Goal: Information Seeking & Learning: Learn about a topic

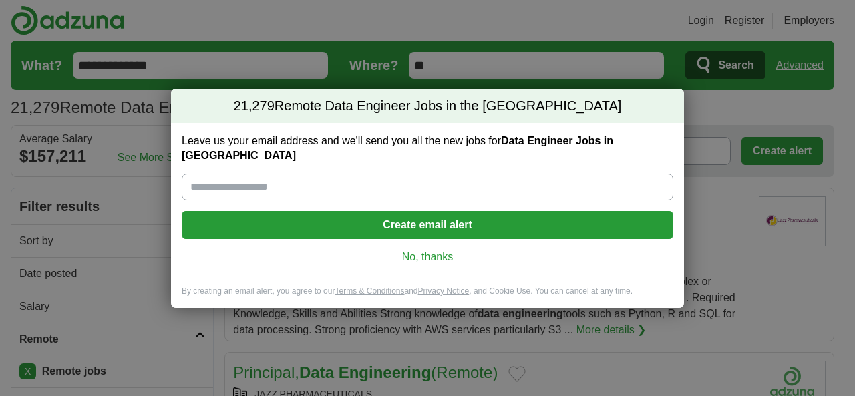
click at [415, 250] on link "No, thanks" at bounding box center [427, 257] width 470 height 15
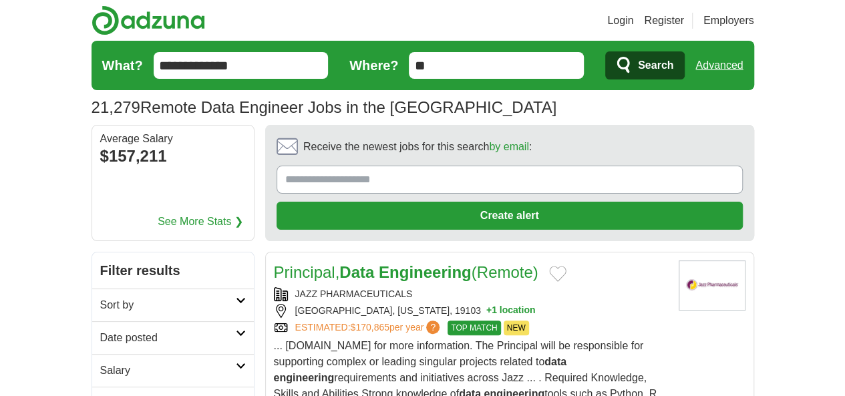
click at [92, 321] on link "Date posted" at bounding box center [173, 337] width 162 height 33
click at [100, 362] on link "Last 24 hours" at bounding box center [173, 370] width 146 height 16
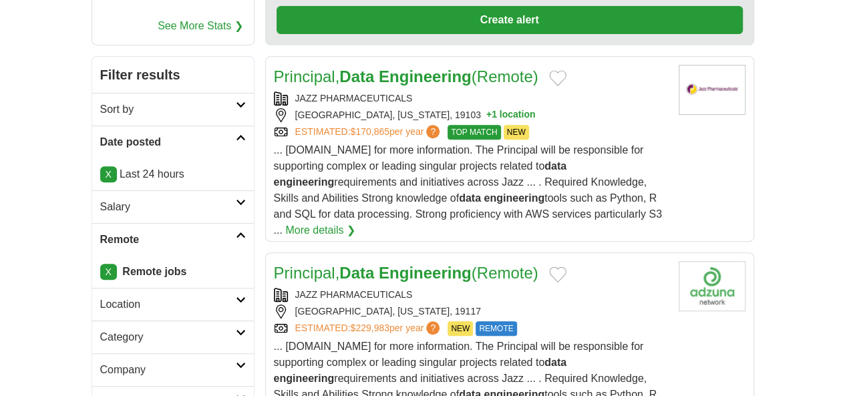
scroll to position [200, 0]
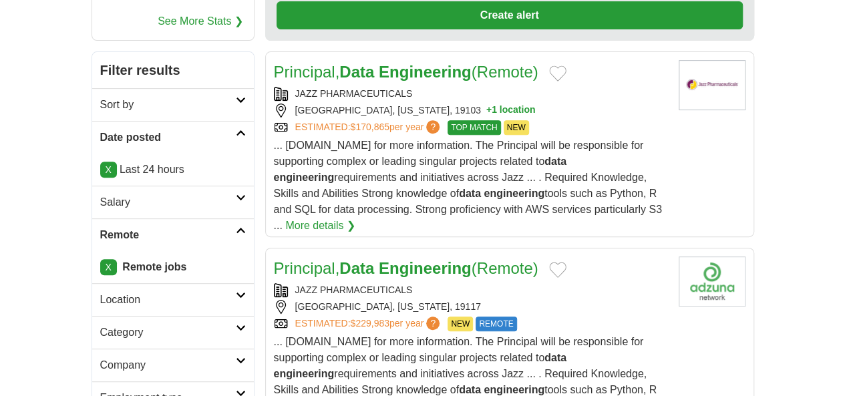
click at [418, 334] on div "... www.jazzpharmaceuticals.com for more information. The Principal will be res…" at bounding box center [471, 382] width 394 height 96
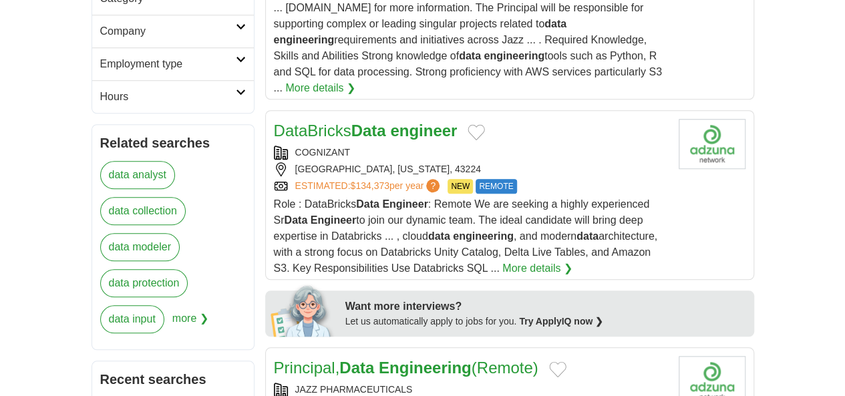
scroll to position [735, 0]
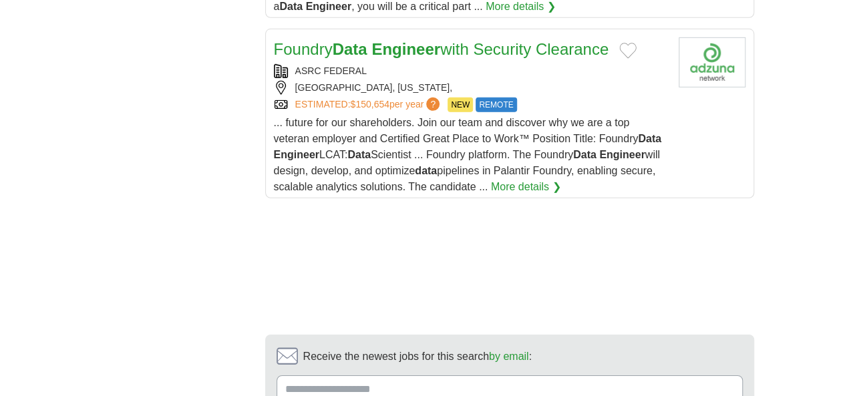
scroll to position [2005, 0]
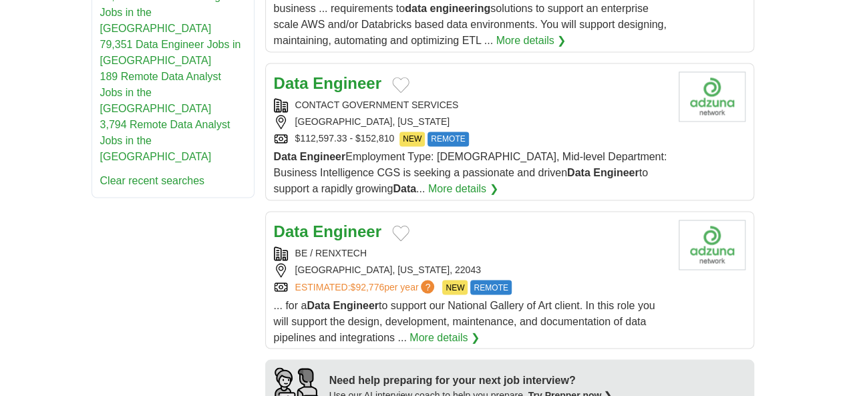
scroll to position [1069, 0]
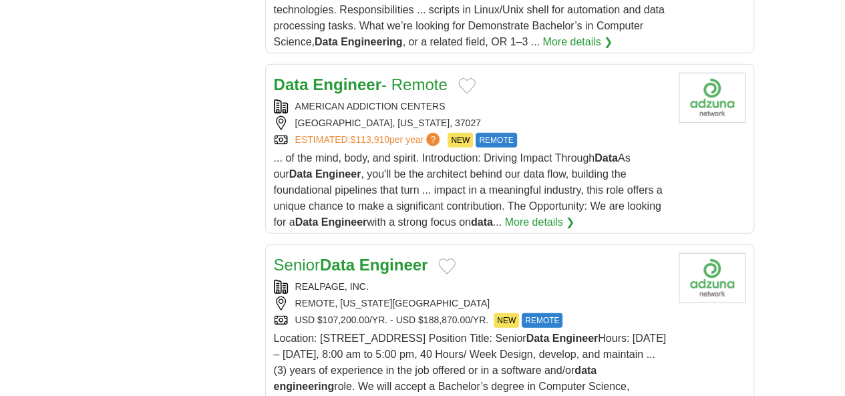
scroll to position [1804, 0]
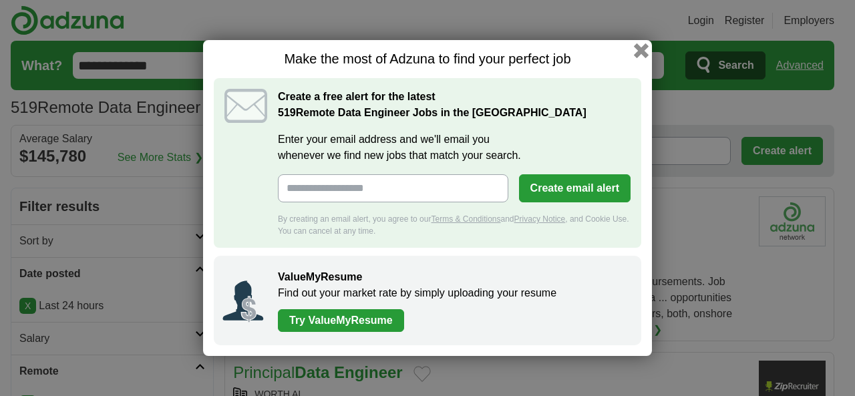
click at [642, 50] on button "button" at bounding box center [641, 50] width 15 height 15
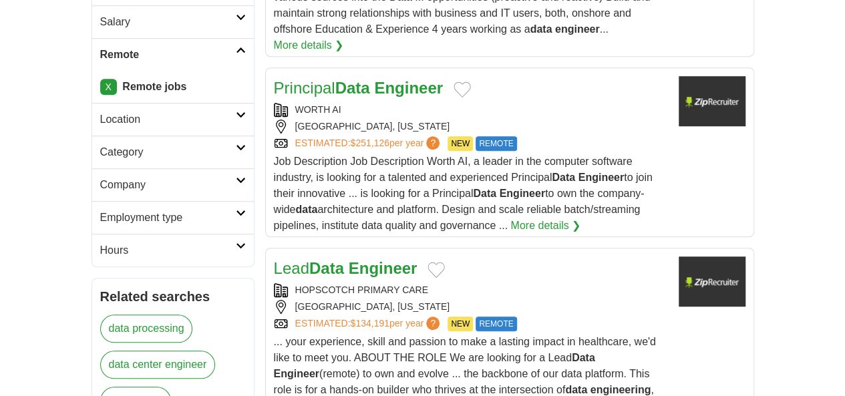
scroll to position [401, 0]
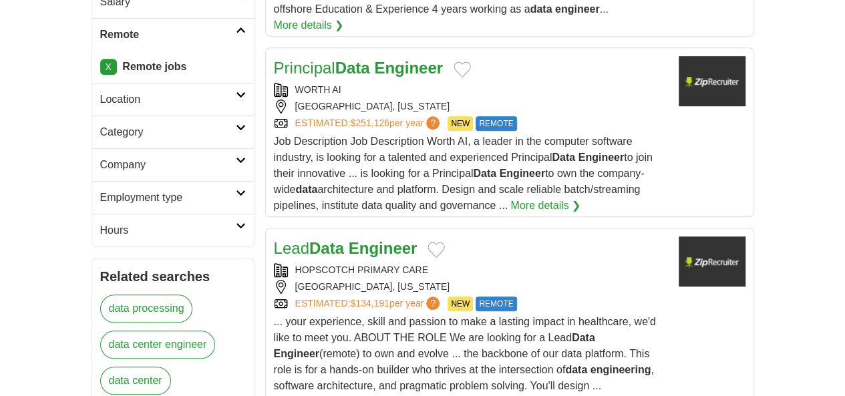
click at [330, 316] on span "... your experience, skill and passion to make a lasting impact in healthcare, …" at bounding box center [465, 354] width 382 height 76
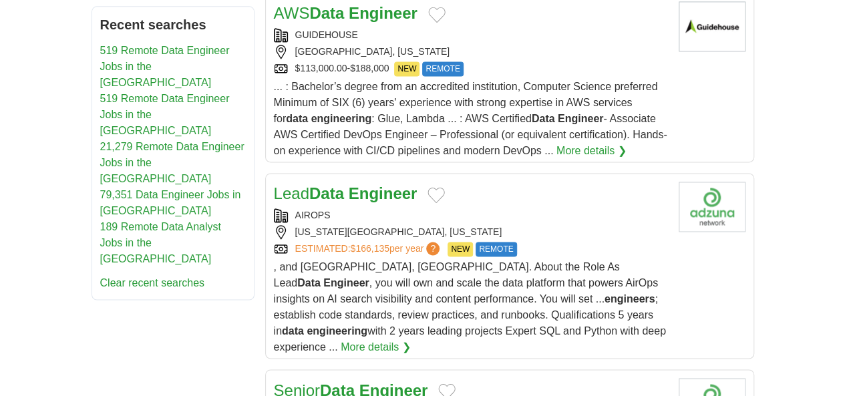
scroll to position [869, 0]
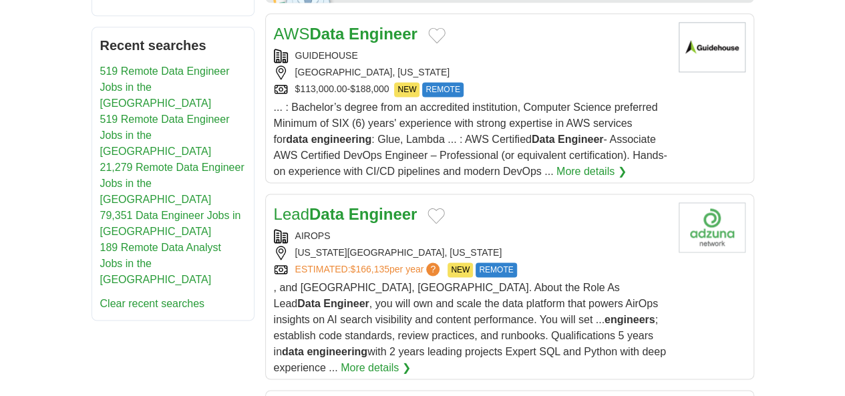
click at [352, 280] on div ", and Montevideo, Uruguay. About the Role As Lead Data Engineer , you will own …" at bounding box center [471, 328] width 394 height 96
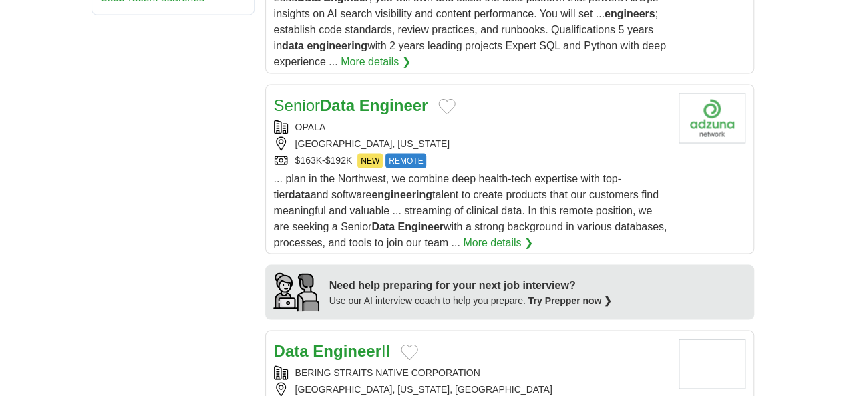
scroll to position [1136, 0]
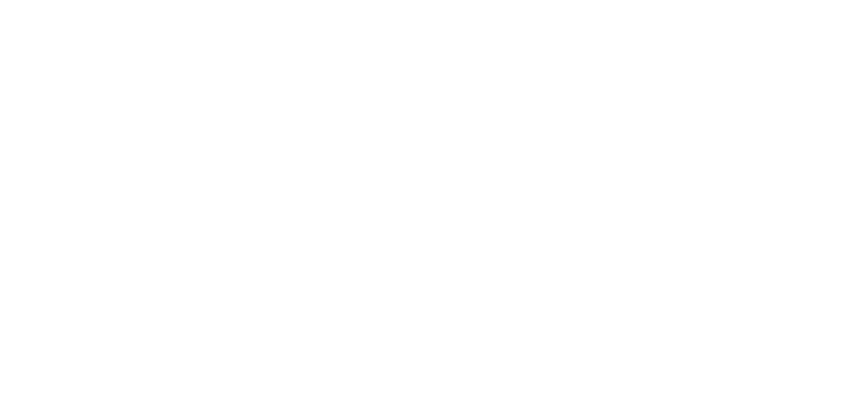
scroll to position [2272, 0]
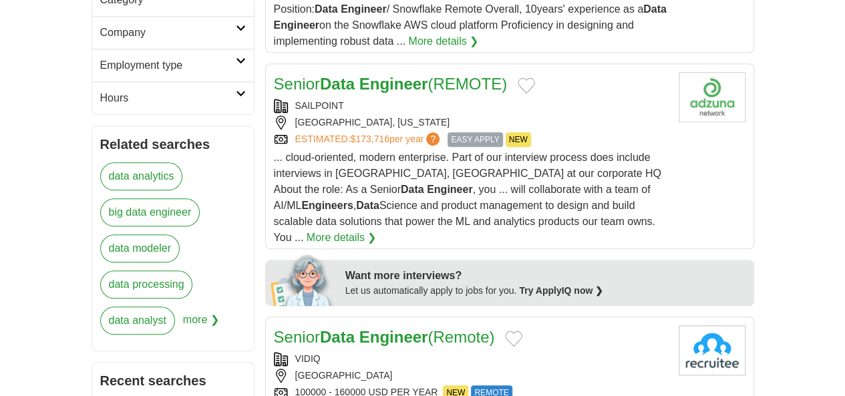
scroll to position [535, 0]
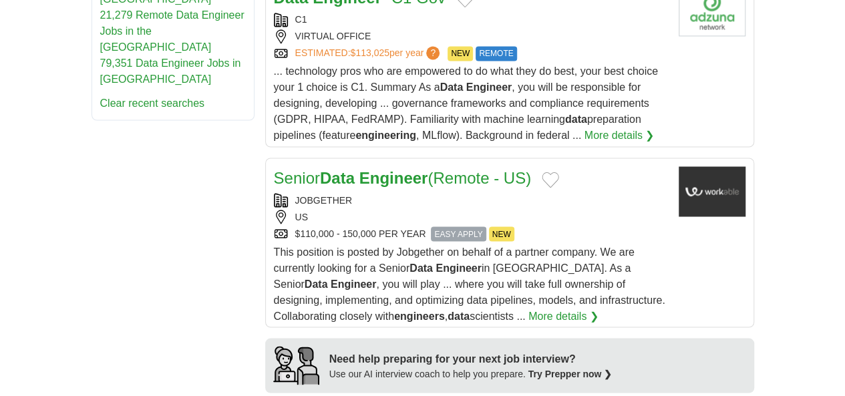
scroll to position [1337, 0]
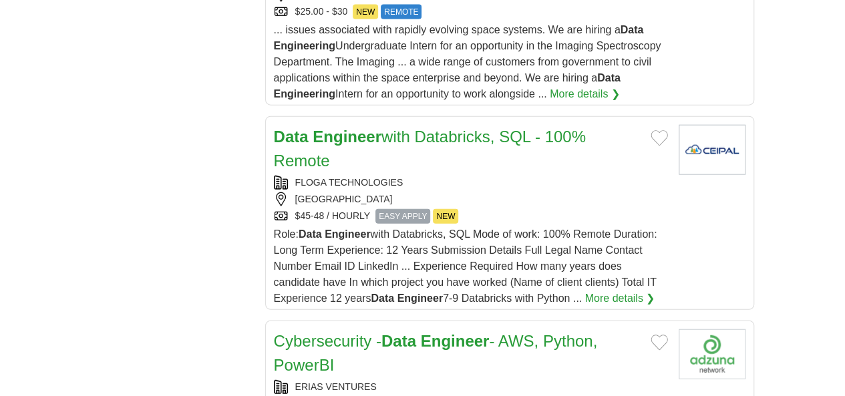
scroll to position [1537, 0]
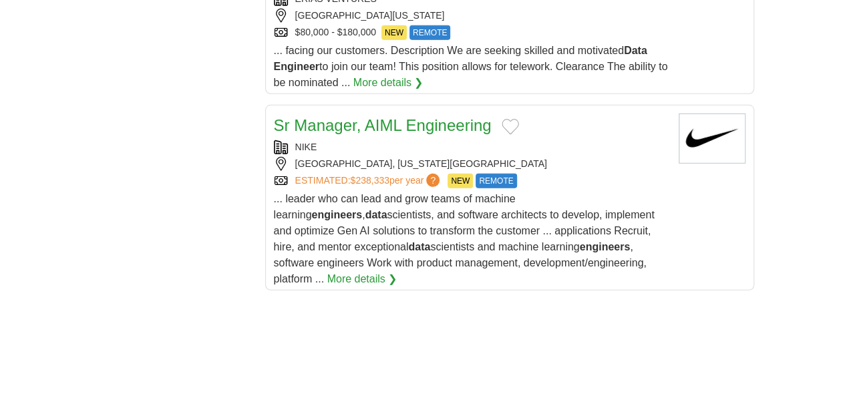
scroll to position [1938, 0]
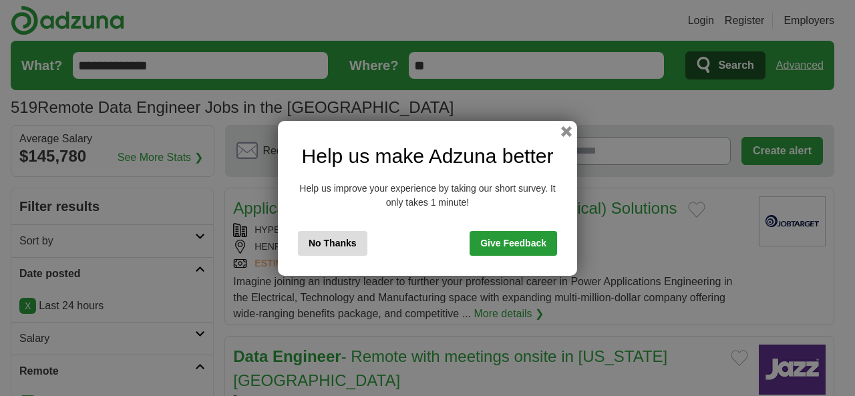
click at [571, 121] on div "Help us make Adzuna better Help us improve your experience by taking our short …" at bounding box center [427, 199] width 299 height 182
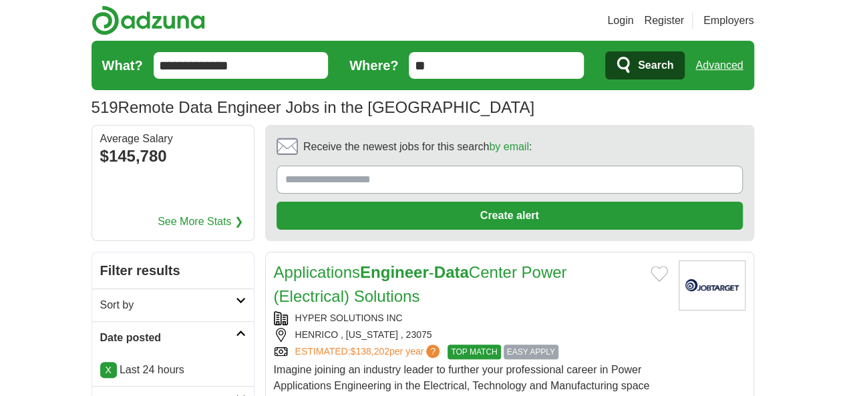
click at [560, 135] on section "Receive the newest jobs for this search by email : Create alert By creating an …" at bounding box center [509, 183] width 489 height 116
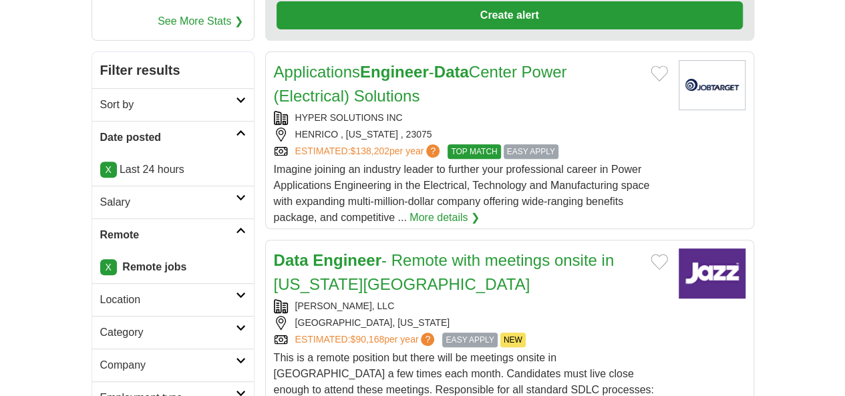
scroll to position [401, 0]
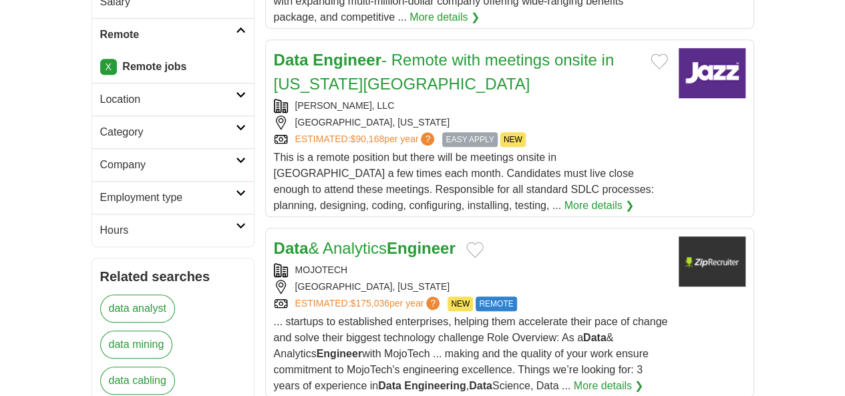
click at [341, 316] on span "... startups to established enterprises, helping them accelerate their pace of …" at bounding box center [471, 354] width 394 height 76
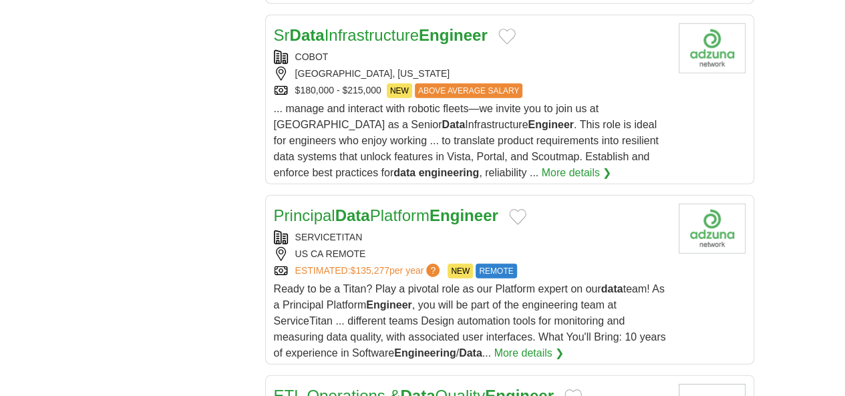
scroll to position [1804, 0]
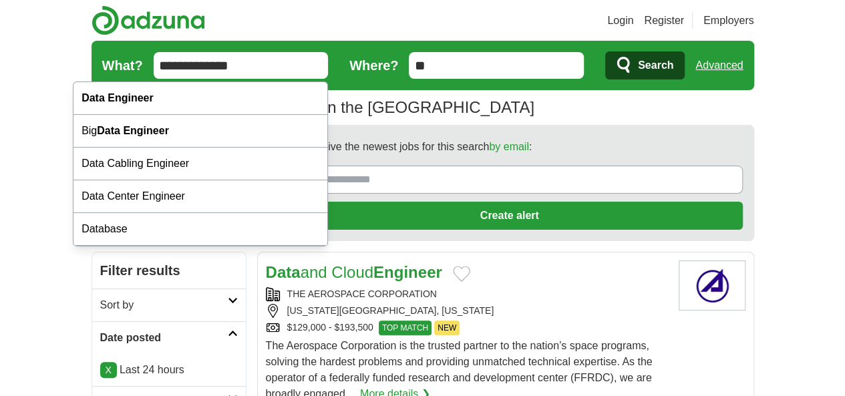
drag, startPoint x: 170, startPoint y: 72, endPoint x: 113, endPoint y: 61, distance: 57.7
click at [154, 61] on input "**********" at bounding box center [241, 65] width 175 height 27
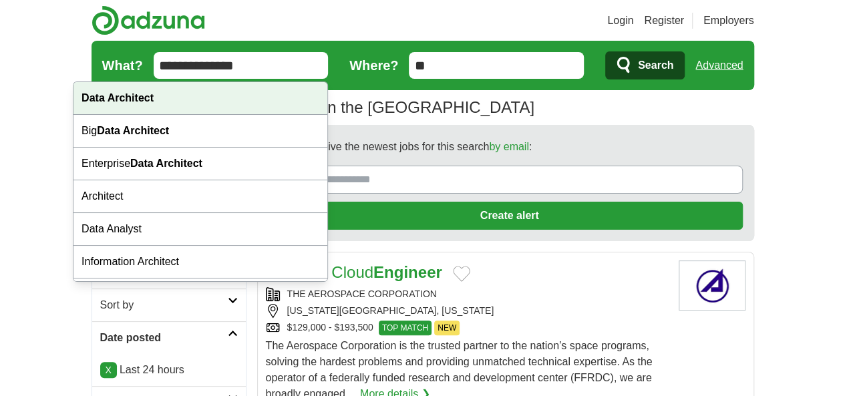
type input "**********"
click at [164, 104] on div "Data Architect" at bounding box center [201, 98] width 254 height 33
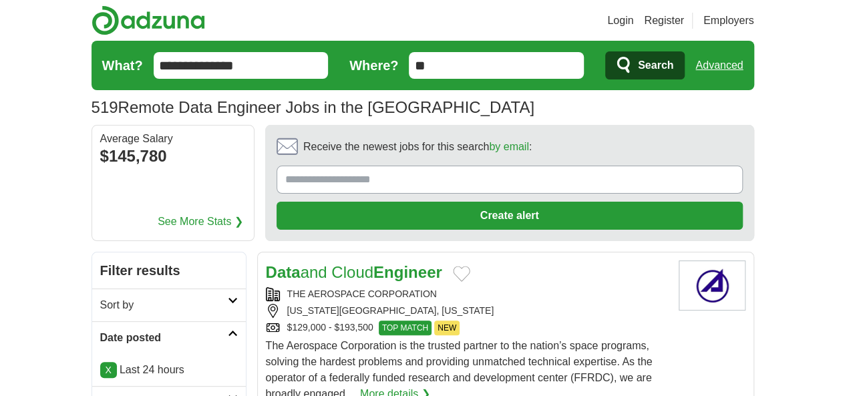
click at [674, 66] on span "Search" at bounding box center [655, 65] width 35 height 27
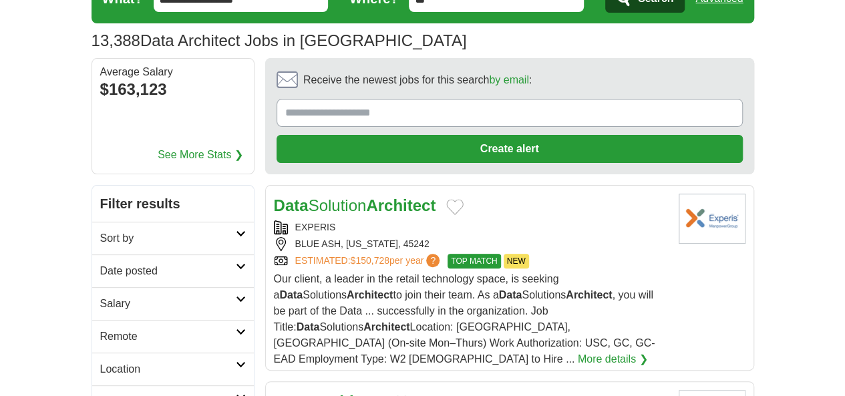
click at [100, 329] on h2 "Remote" at bounding box center [168, 337] width 136 height 16
click at [100, 363] on link "Remote jobs" at bounding box center [130, 368] width 60 height 11
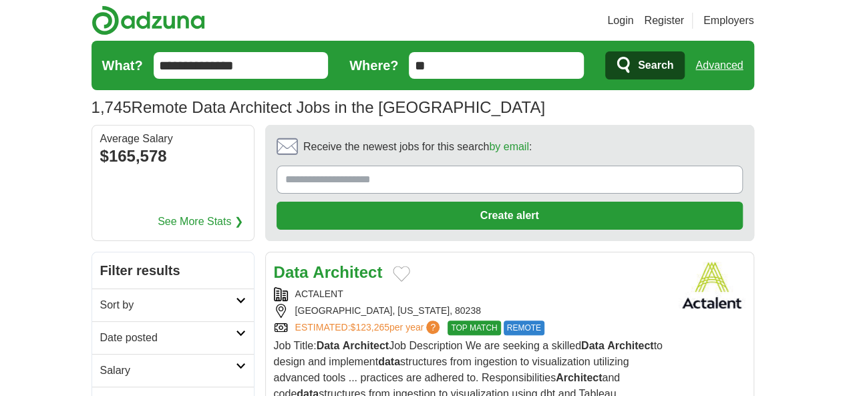
click at [100, 330] on h2 "Date posted" at bounding box center [168, 338] width 136 height 16
click at [100, 362] on link "Last 24 hours" at bounding box center [173, 370] width 146 height 16
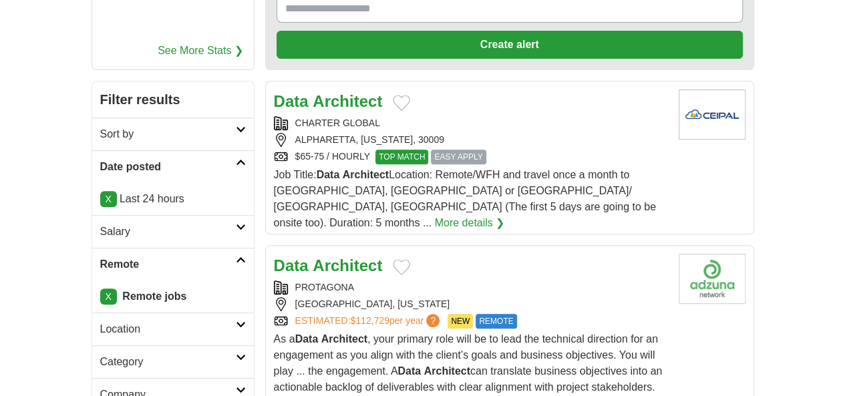
scroll to position [200, 0]
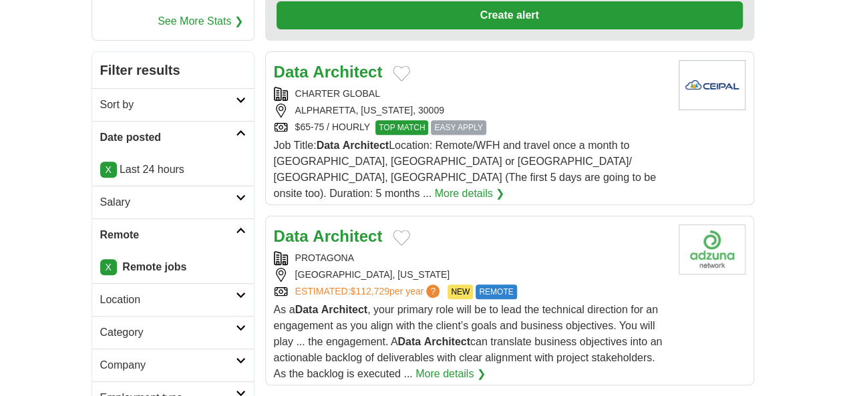
click at [363, 302] on div "As a Data Architect , your primary role will be to lead the technical direction…" at bounding box center [471, 342] width 394 height 80
